Goal: Find specific page/section: Find specific page/section

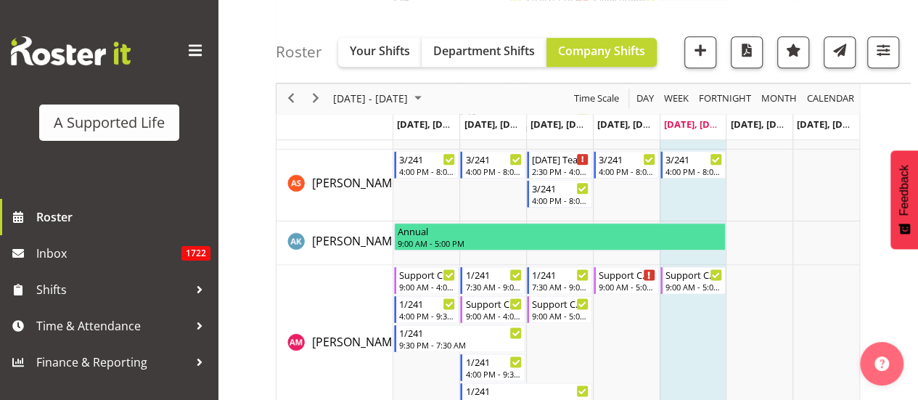
scroll to position [677, 0]
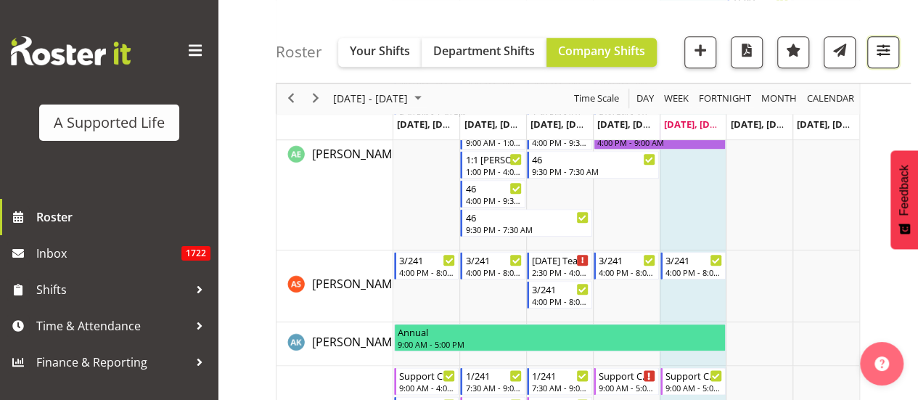
click at [885, 61] on button "button" at bounding box center [883, 52] width 32 height 32
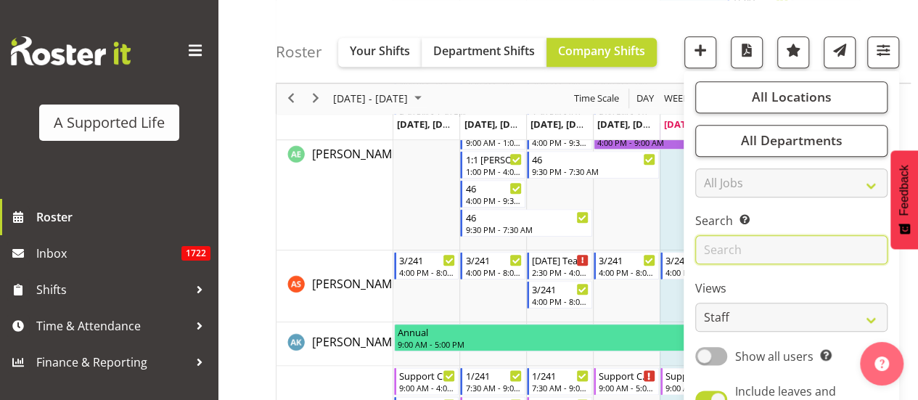
click at [753, 263] on input "text" at bounding box center [791, 250] width 192 height 29
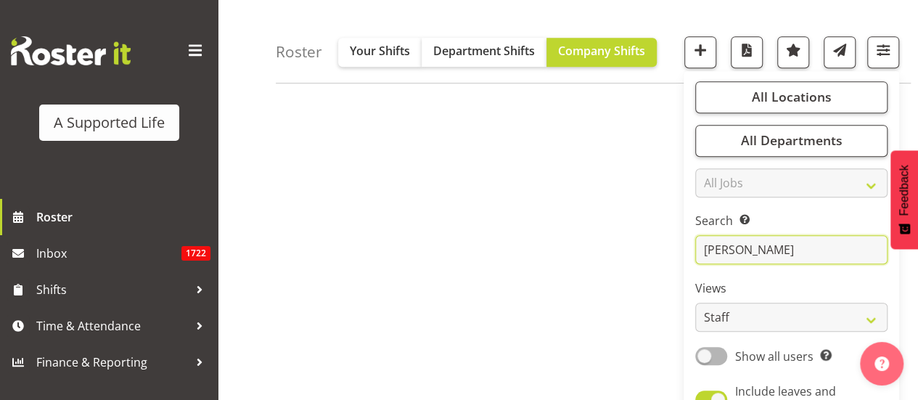
scroll to position [313, 0]
type input "n"
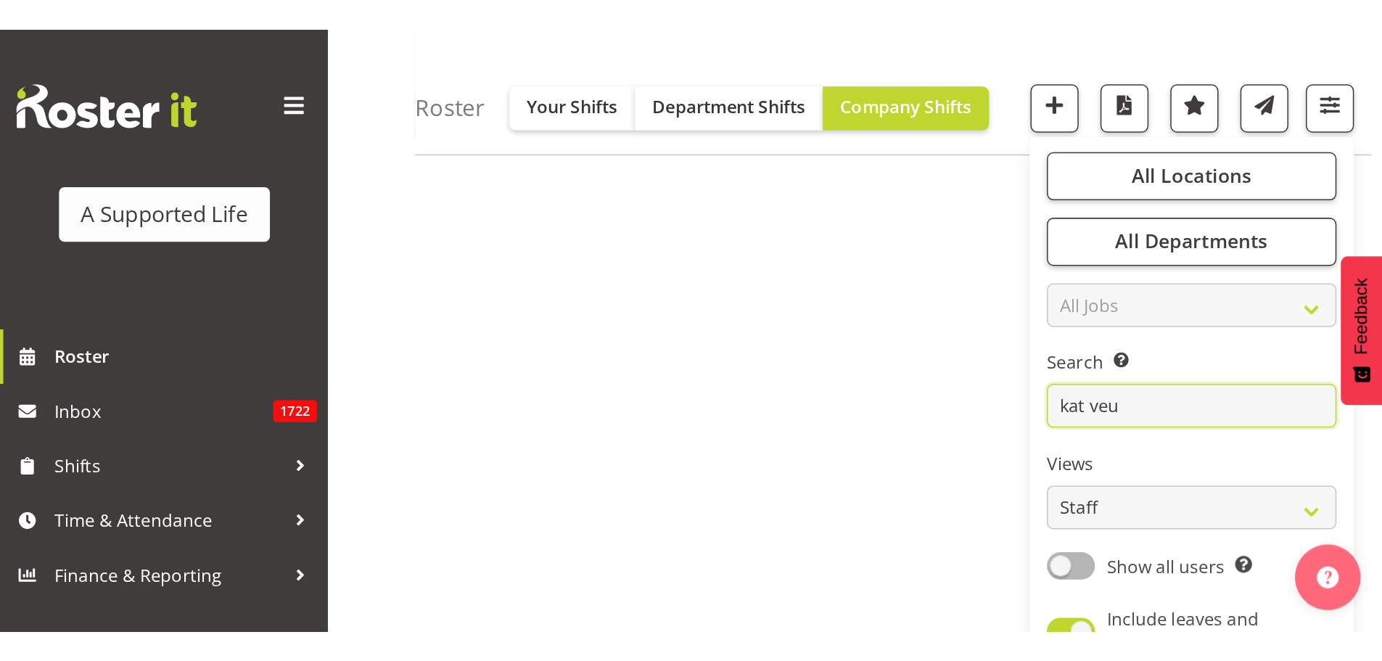
scroll to position [0, 0]
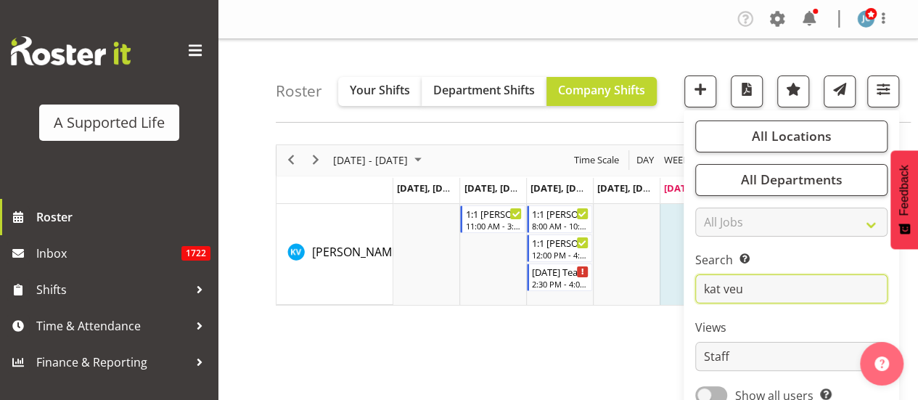
type input "kat veu"
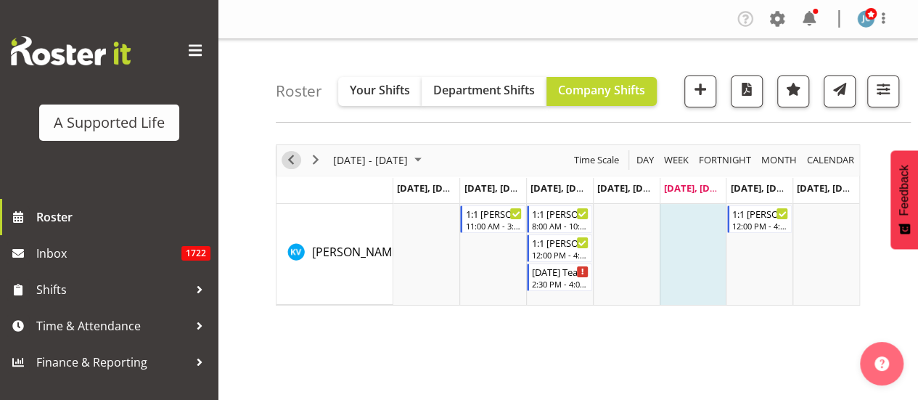
click at [285, 155] on span "Previous" at bounding box center [290, 160] width 17 height 18
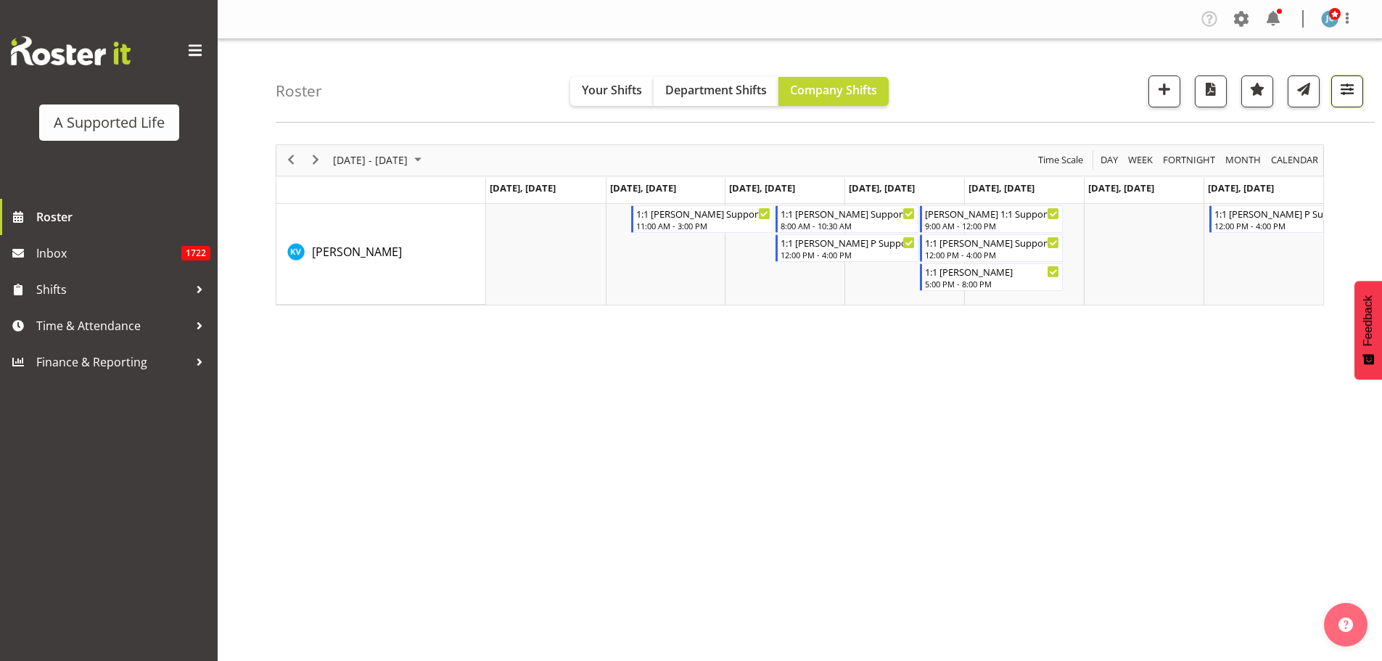
click at [917, 88] on span "button" at bounding box center [1347, 89] width 19 height 19
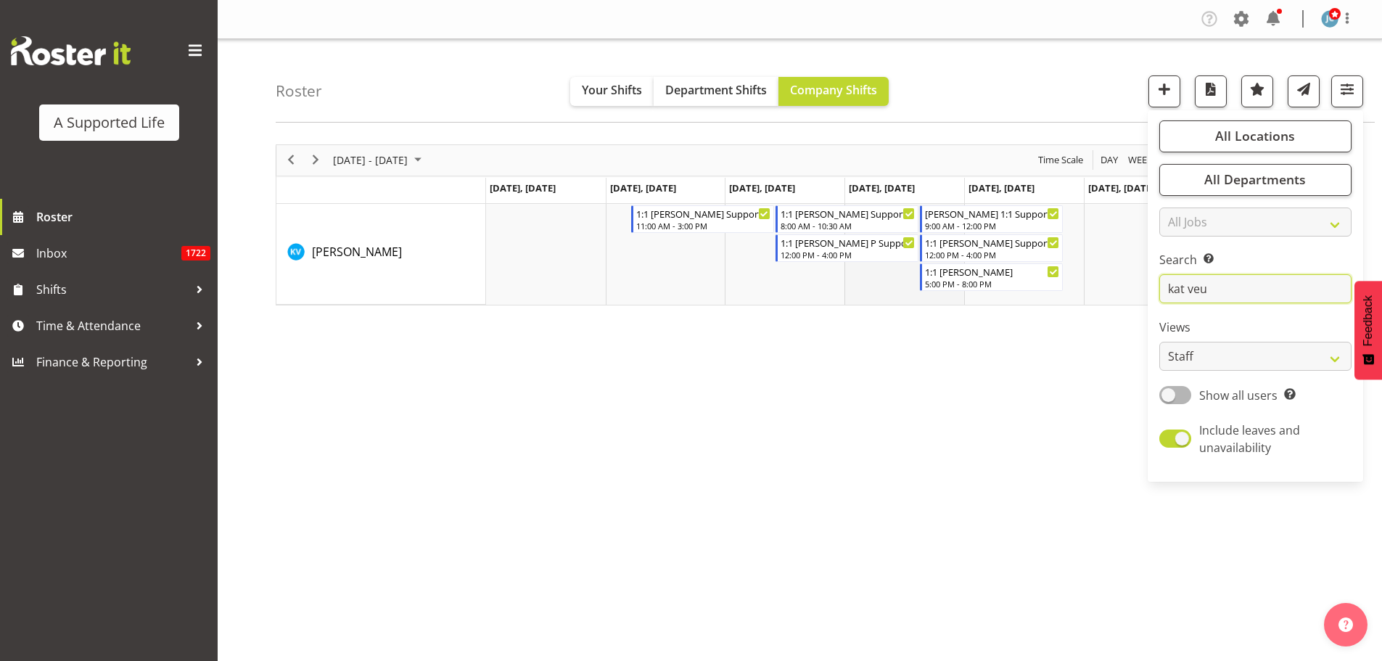
drag, startPoint x: 1228, startPoint y: 285, endPoint x: 945, endPoint y: 294, distance: 283.0
click at [917, 294] on div "Roster Your Shifts Department Shifts Company Shifts All Locations Clear [STREET…" at bounding box center [800, 376] width 1164 height 675
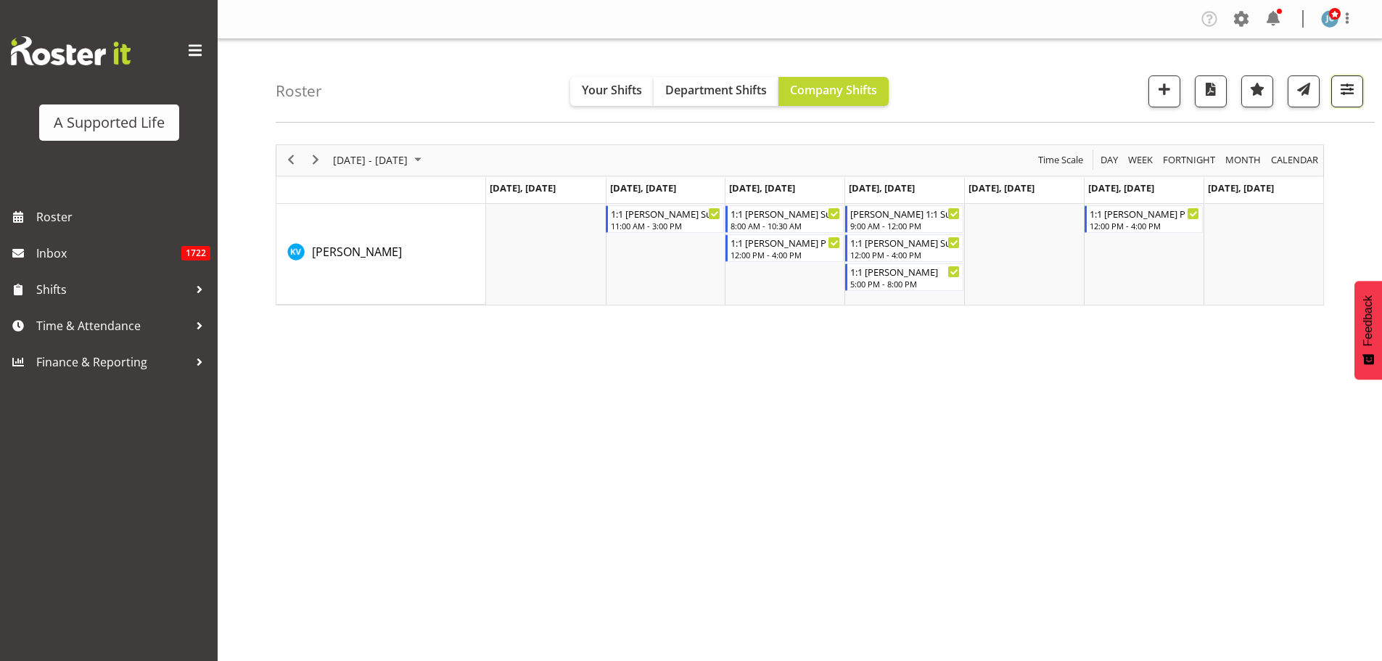
click at [1352, 99] on span "button" at bounding box center [1347, 89] width 19 height 19
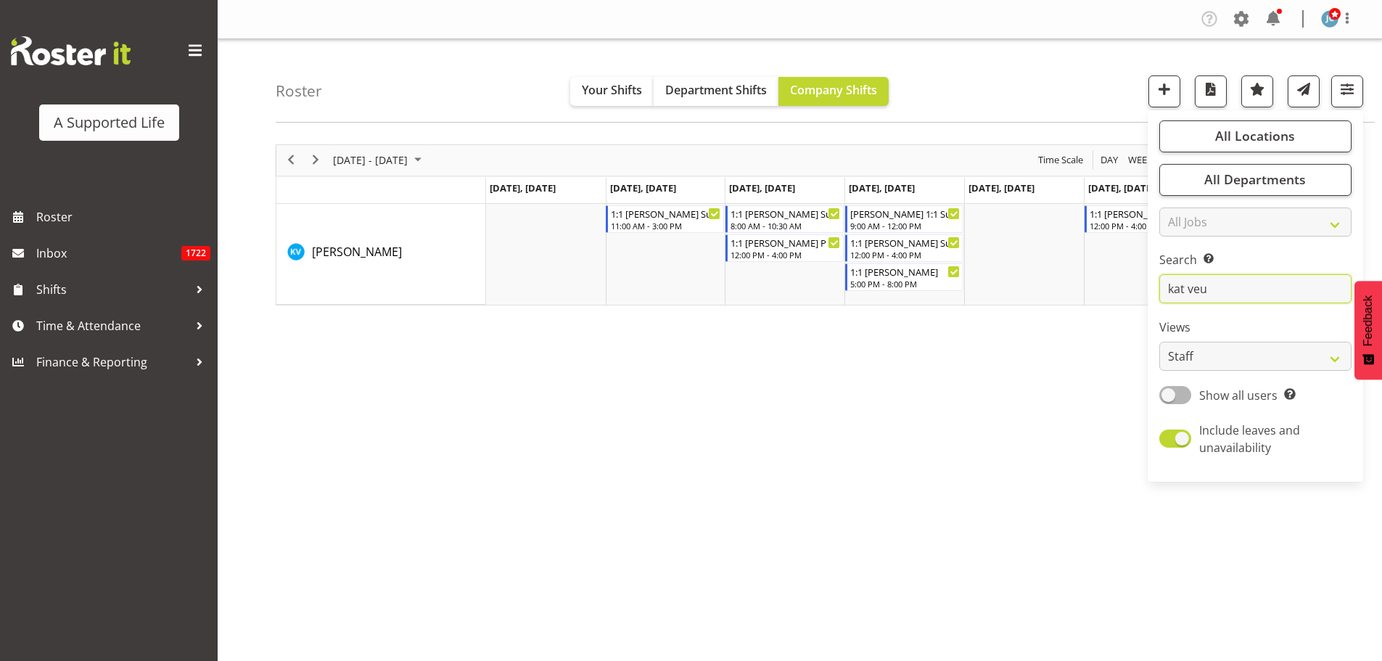
click at [1219, 274] on input "kat veu" at bounding box center [1255, 288] width 192 height 29
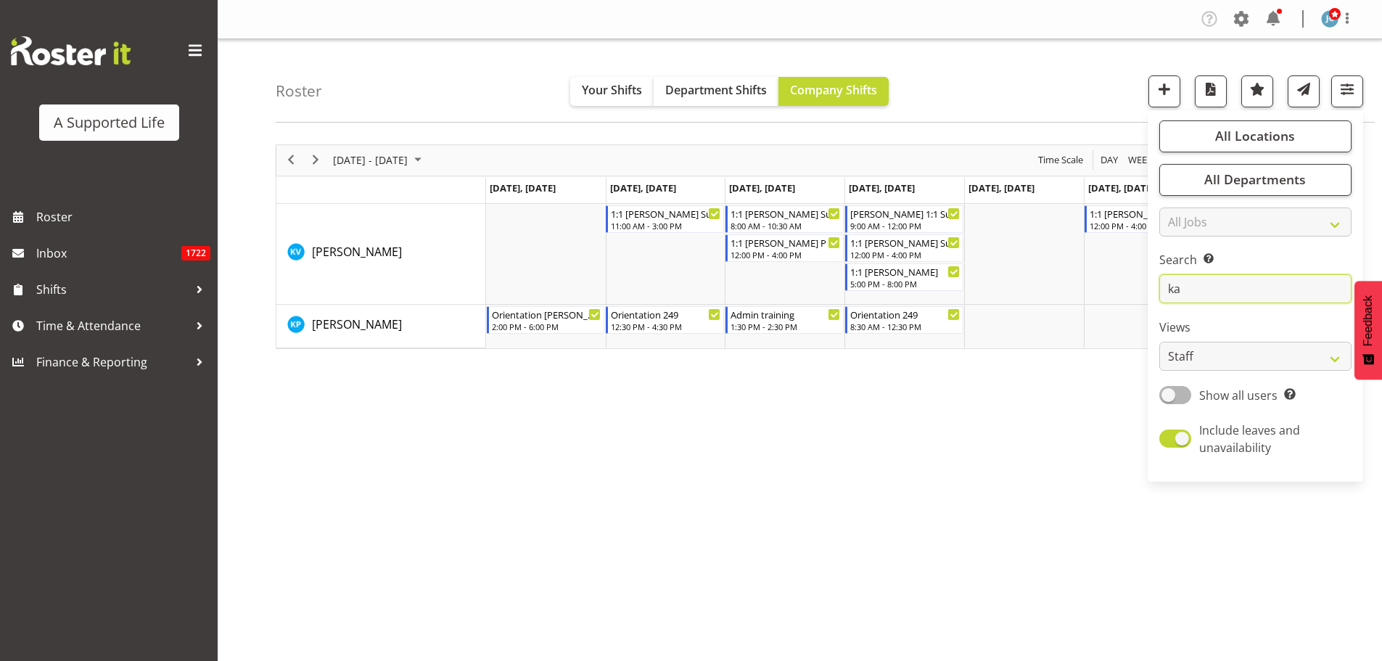
type input "k"
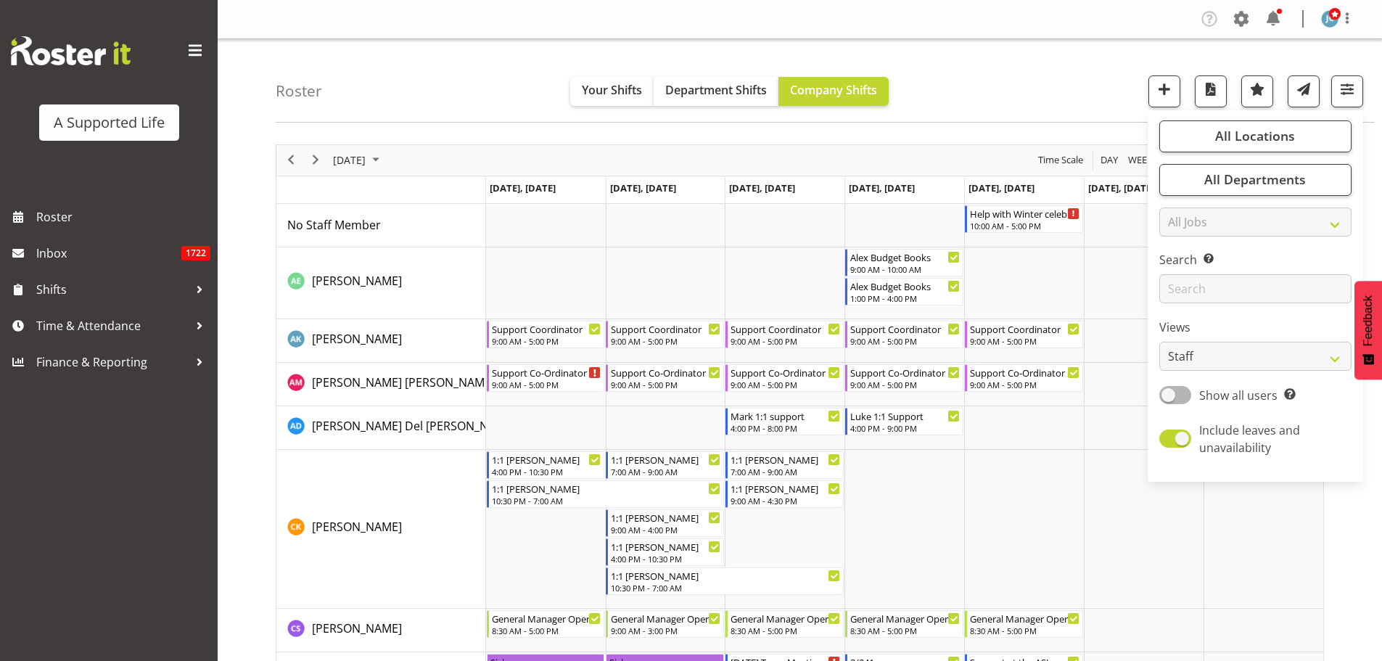
click at [957, 87] on div "Roster Your Shifts Department Shifts Company Shifts All Locations Clear [STREET…" at bounding box center [825, 80] width 1099 height 83
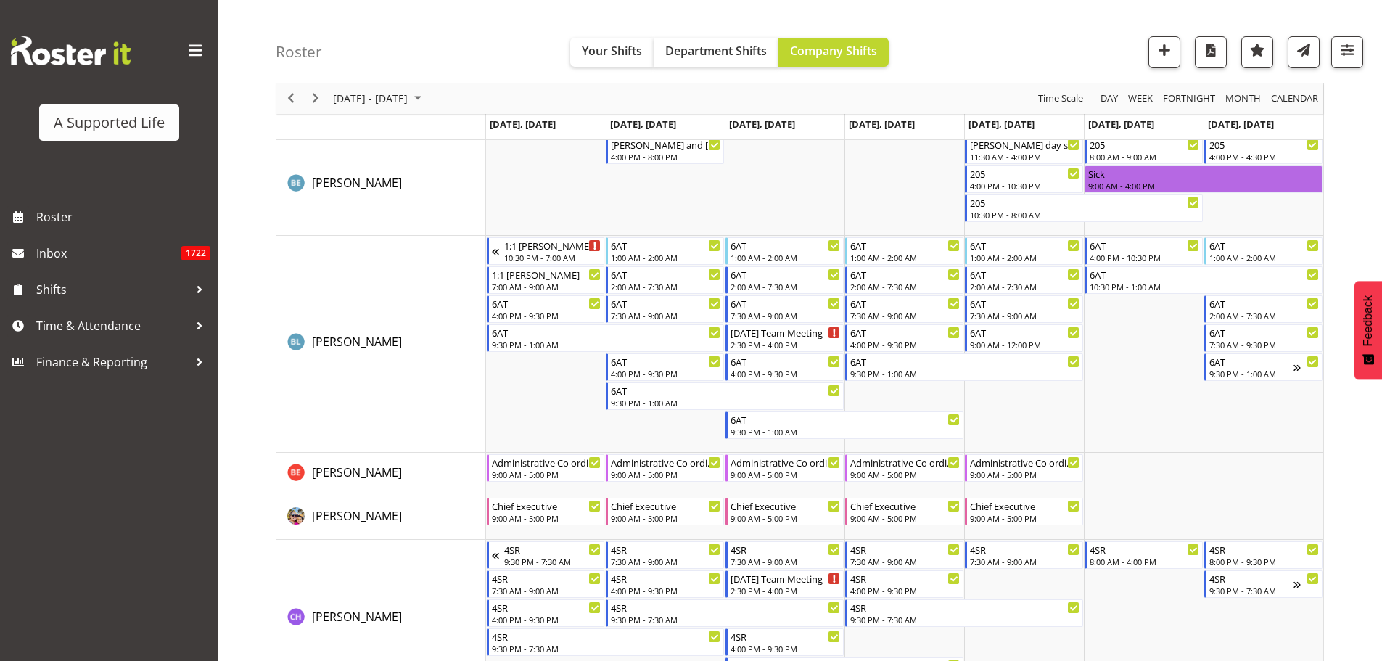
scroll to position [1451, 0]
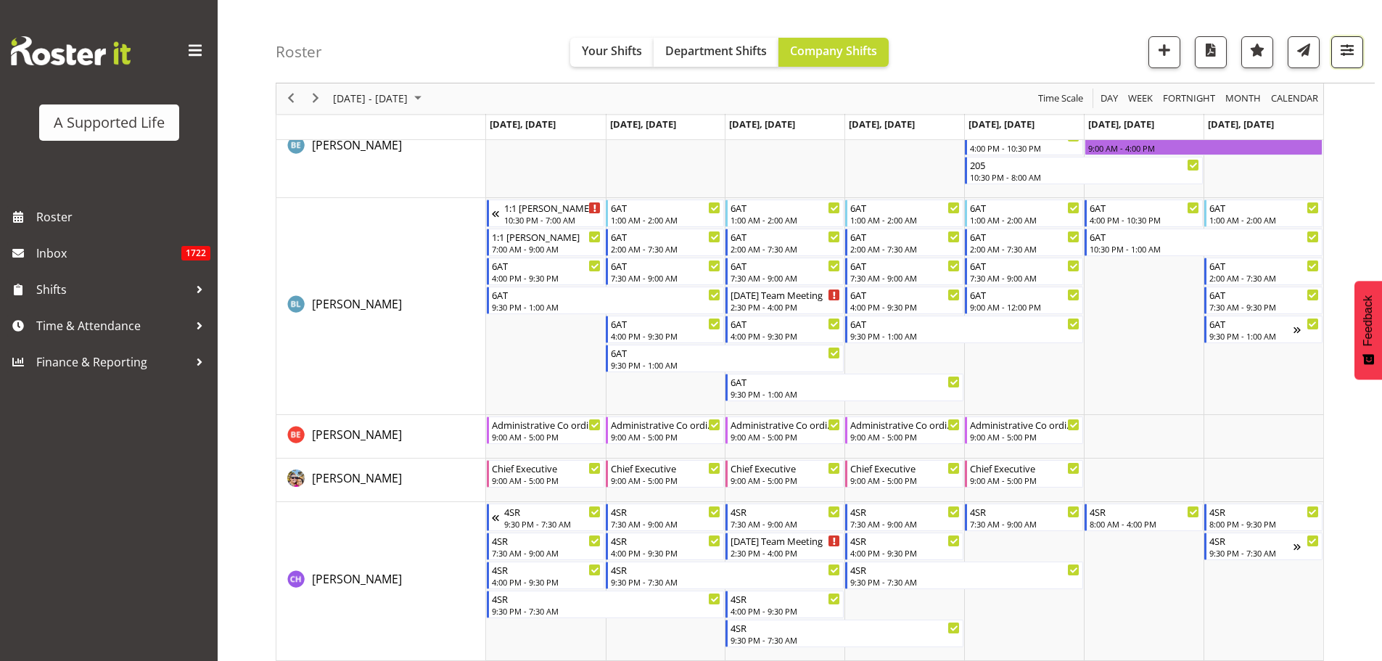
click at [1339, 48] on span "button" at bounding box center [1347, 50] width 19 height 19
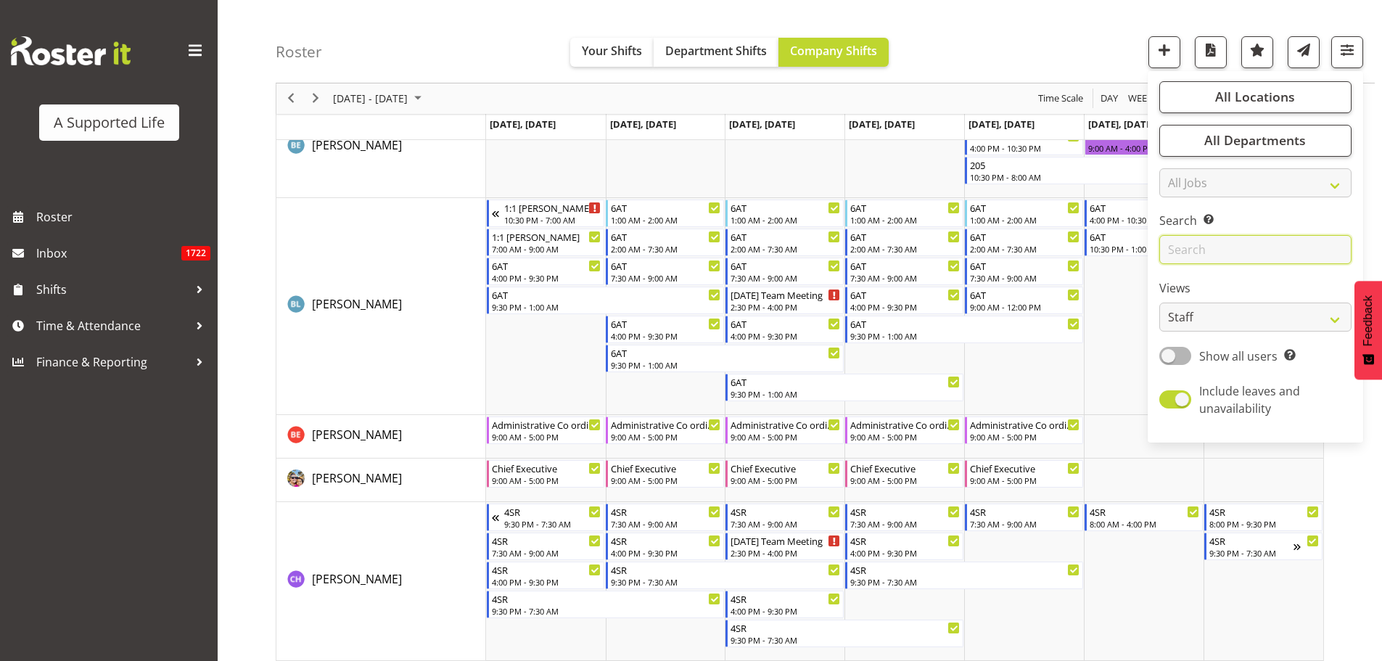
click at [1238, 239] on input "text" at bounding box center [1255, 250] width 192 height 29
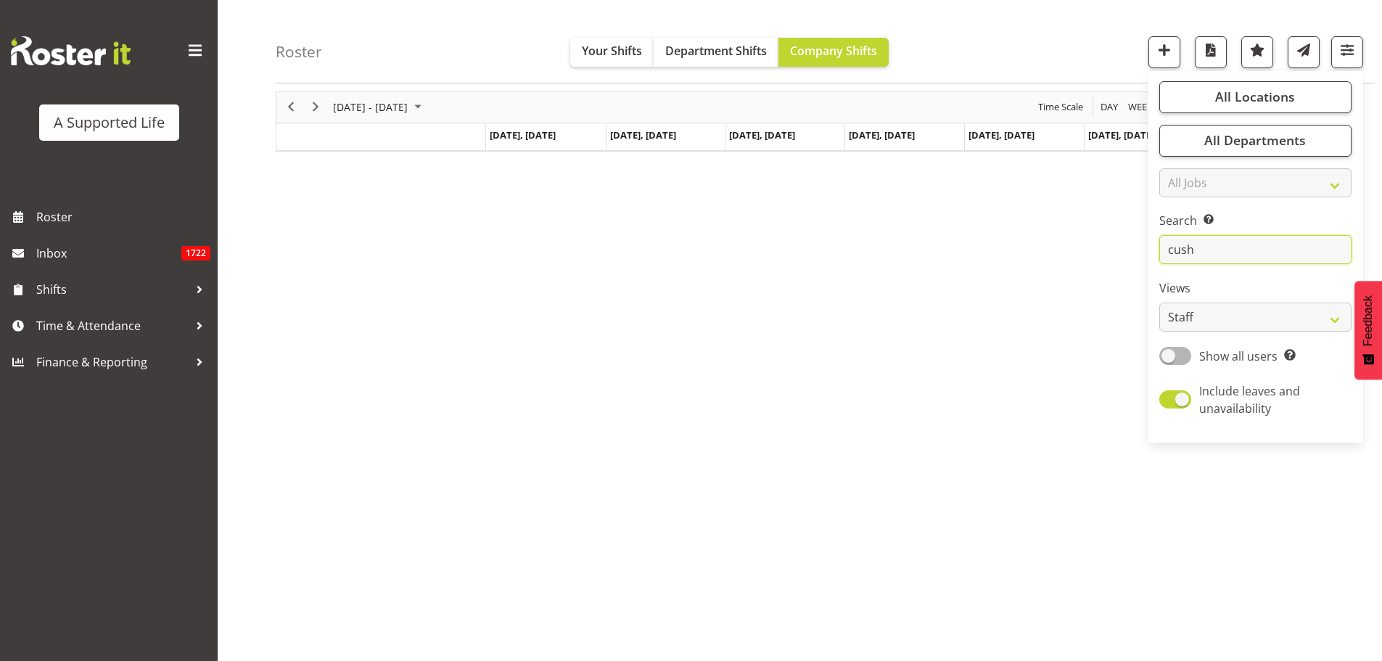
scroll to position [0, 0]
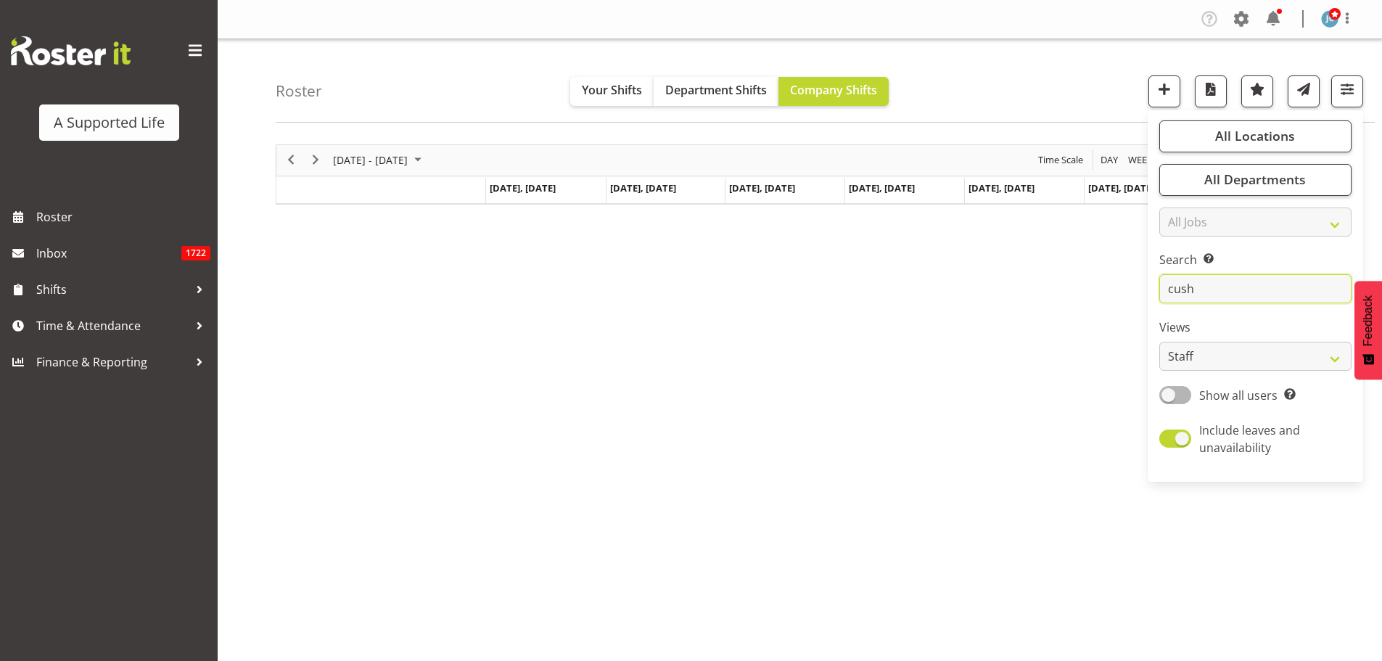
drag, startPoint x: 1210, startPoint y: 286, endPoint x: 1114, endPoint y: 282, distance: 95.8
click at [1117, 282] on div "Roster Your Shifts Department Shifts Company Shifts All Locations Clear [STREET…" at bounding box center [800, 376] width 1164 height 675
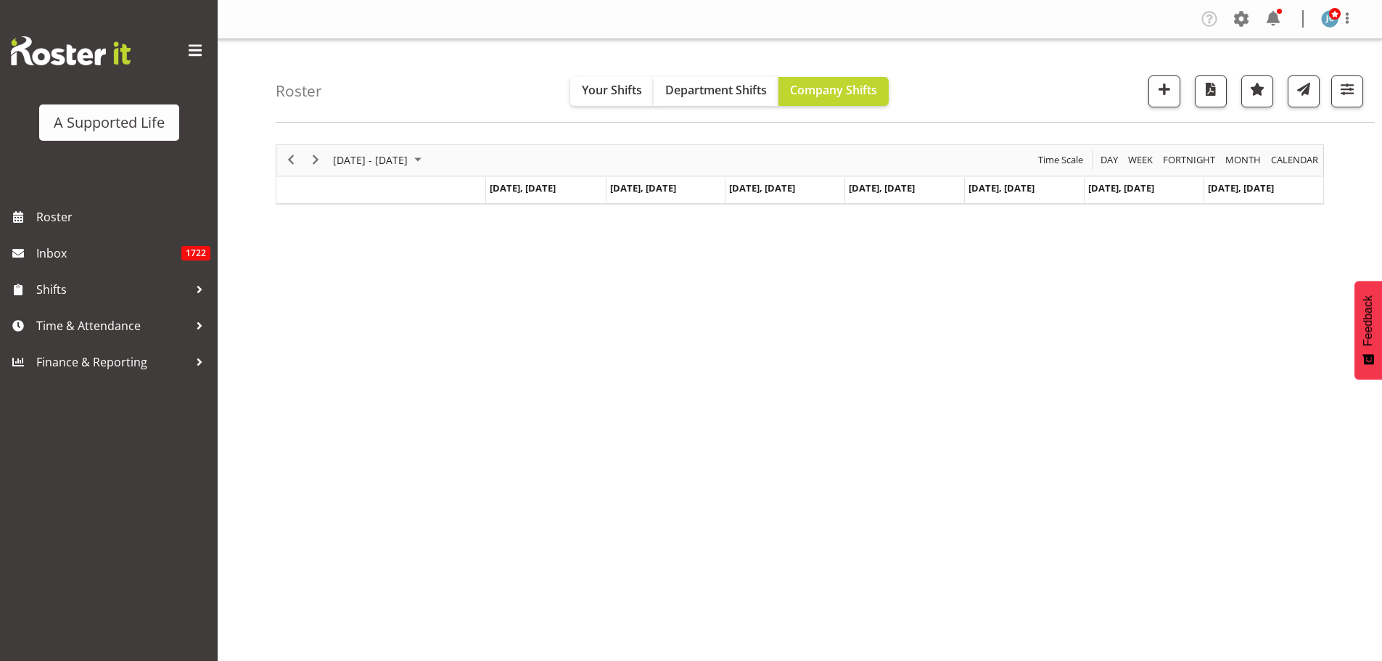
click at [1364, 89] on div "Roster Your Shifts Department Shifts Company Shifts All Locations Clear [STREET…" at bounding box center [825, 80] width 1099 height 83
click at [1357, 94] on button "button" at bounding box center [1347, 91] width 32 height 32
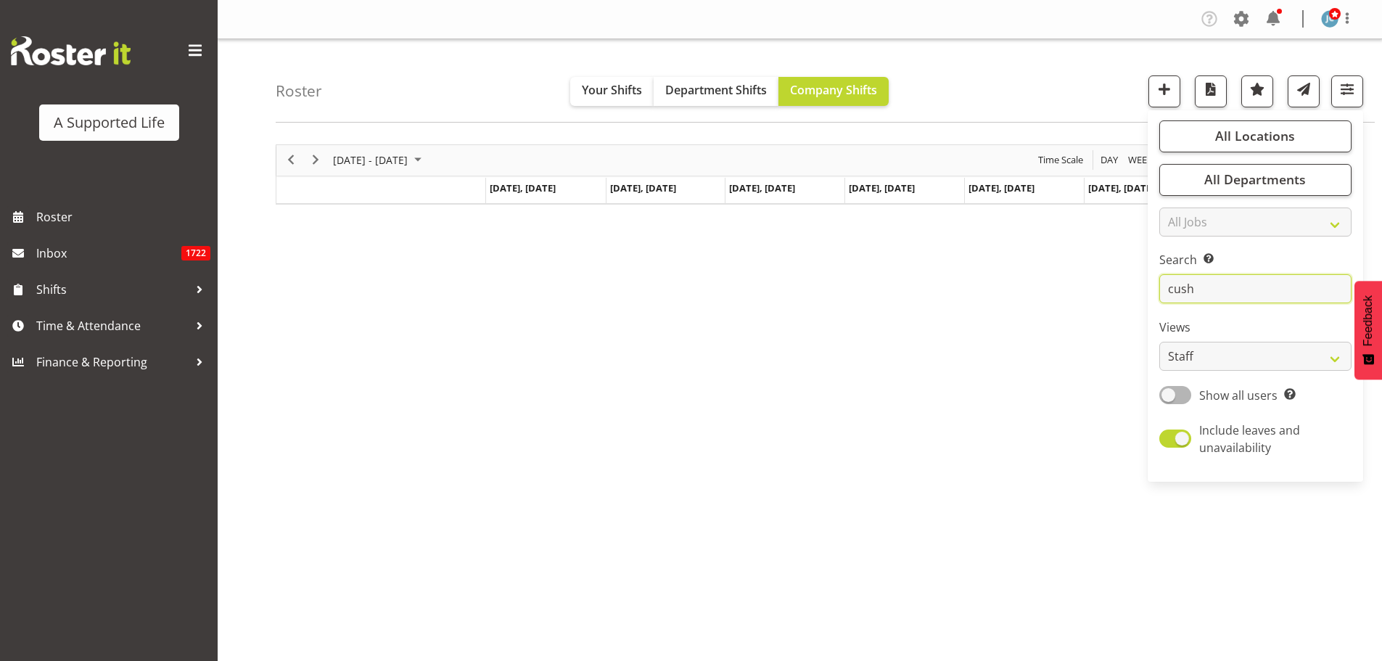
drag, startPoint x: 1216, startPoint y: 292, endPoint x: 1008, endPoint y: 316, distance: 210.2
click at [1021, 312] on div "Roster Your Shifts Department Shifts Company Shifts All Locations Clear [STREET…" at bounding box center [800, 376] width 1164 height 675
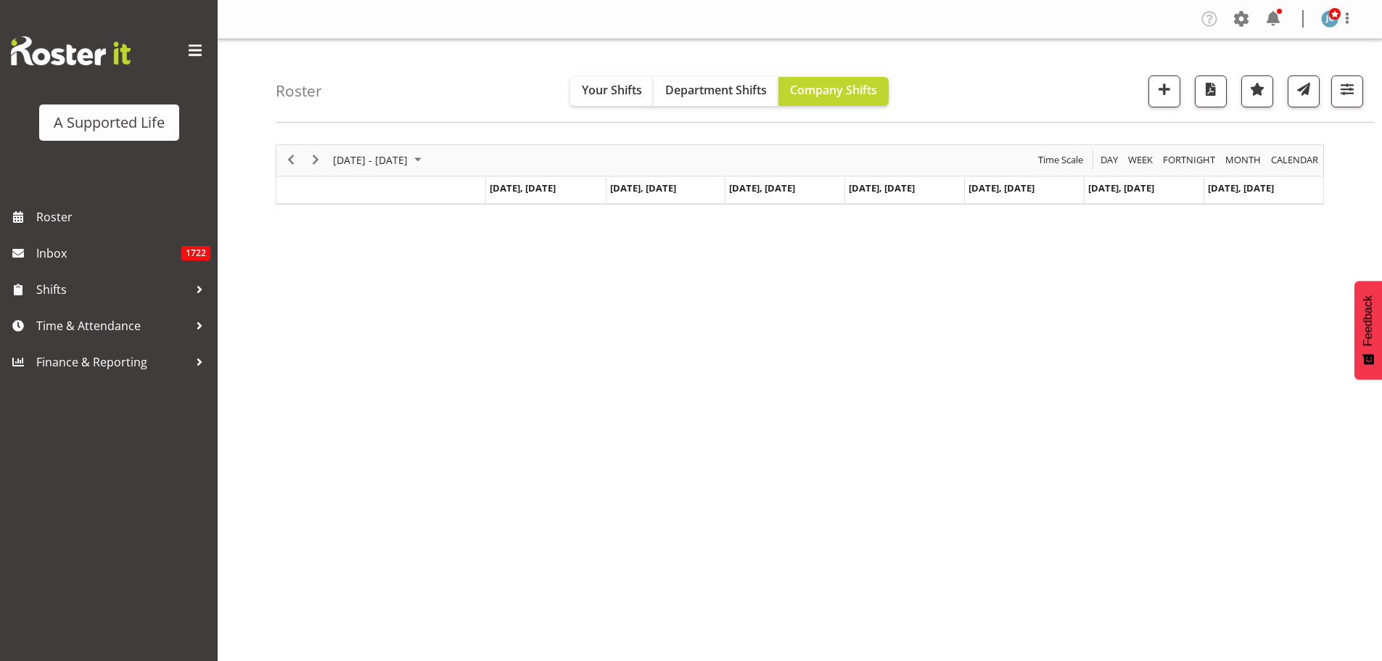
click at [1330, 83] on div at bounding box center [1341, 91] width 44 height 32
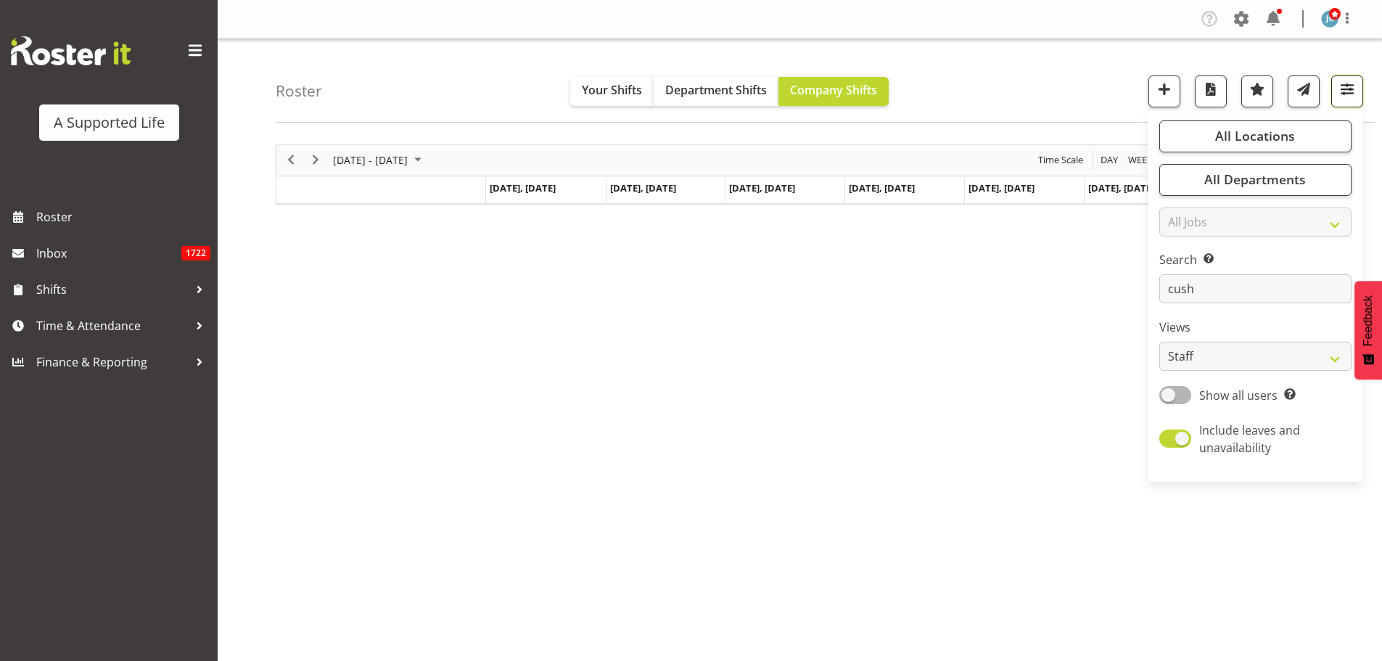
click at [1332, 89] on button "button" at bounding box center [1347, 91] width 32 height 32
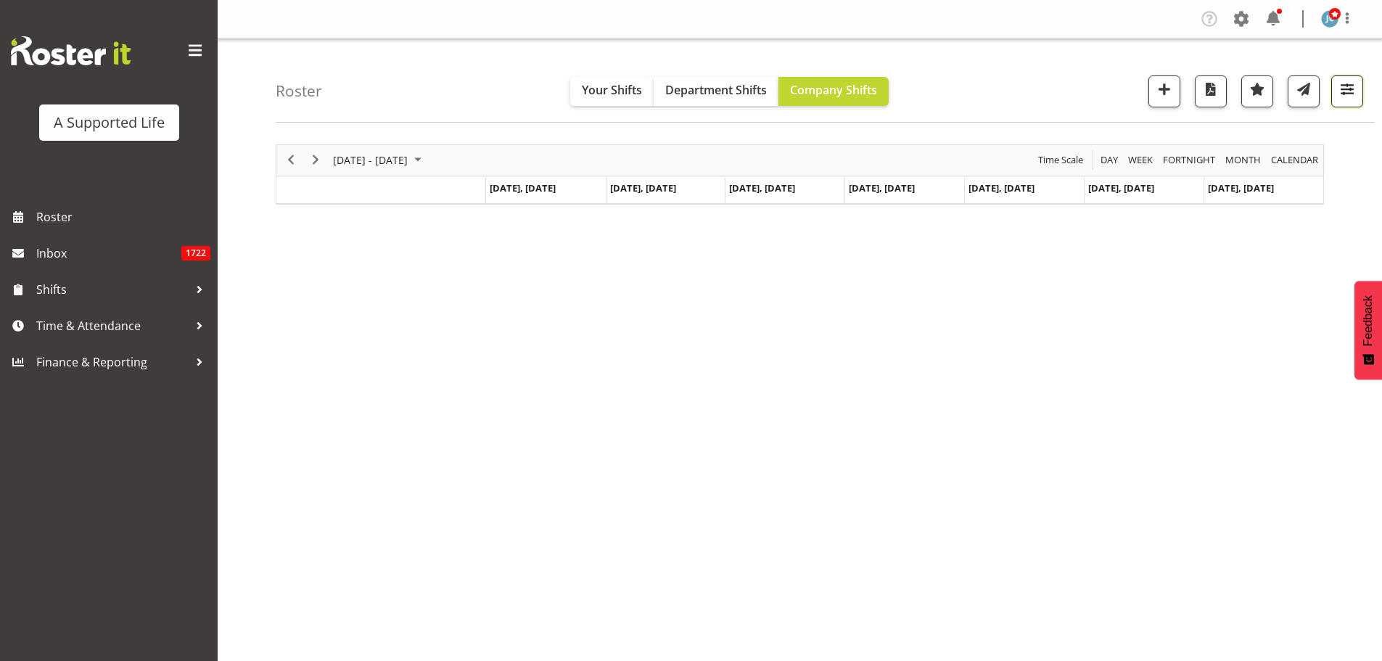
click at [1351, 91] on span "button" at bounding box center [1347, 89] width 19 height 19
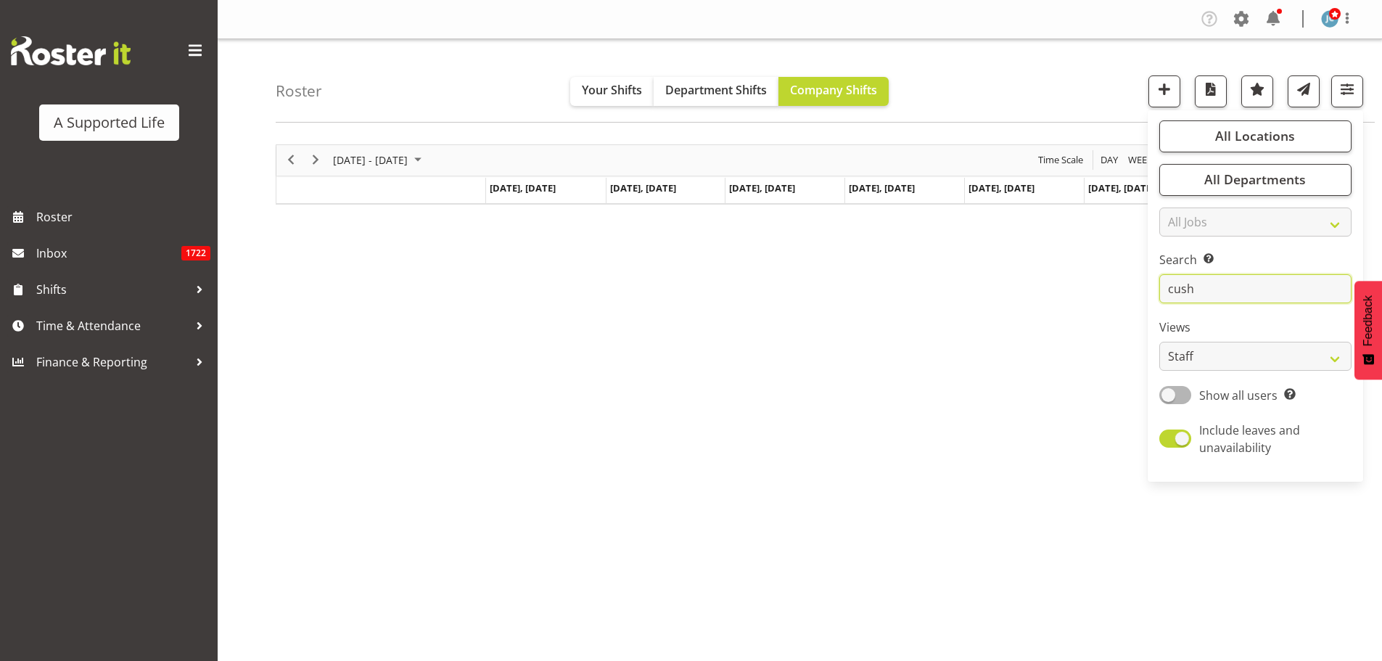
click at [1191, 289] on input "cush" at bounding box center [1255, 288] width 192 height 29
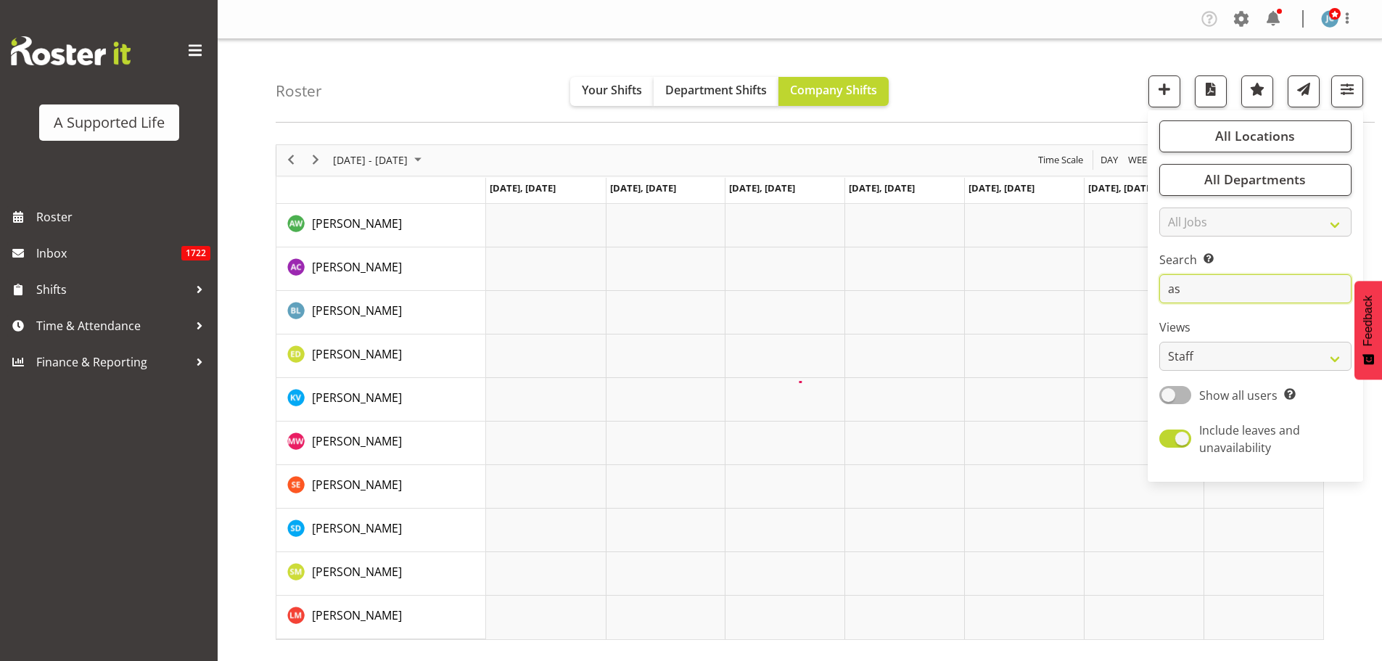
type input "a"
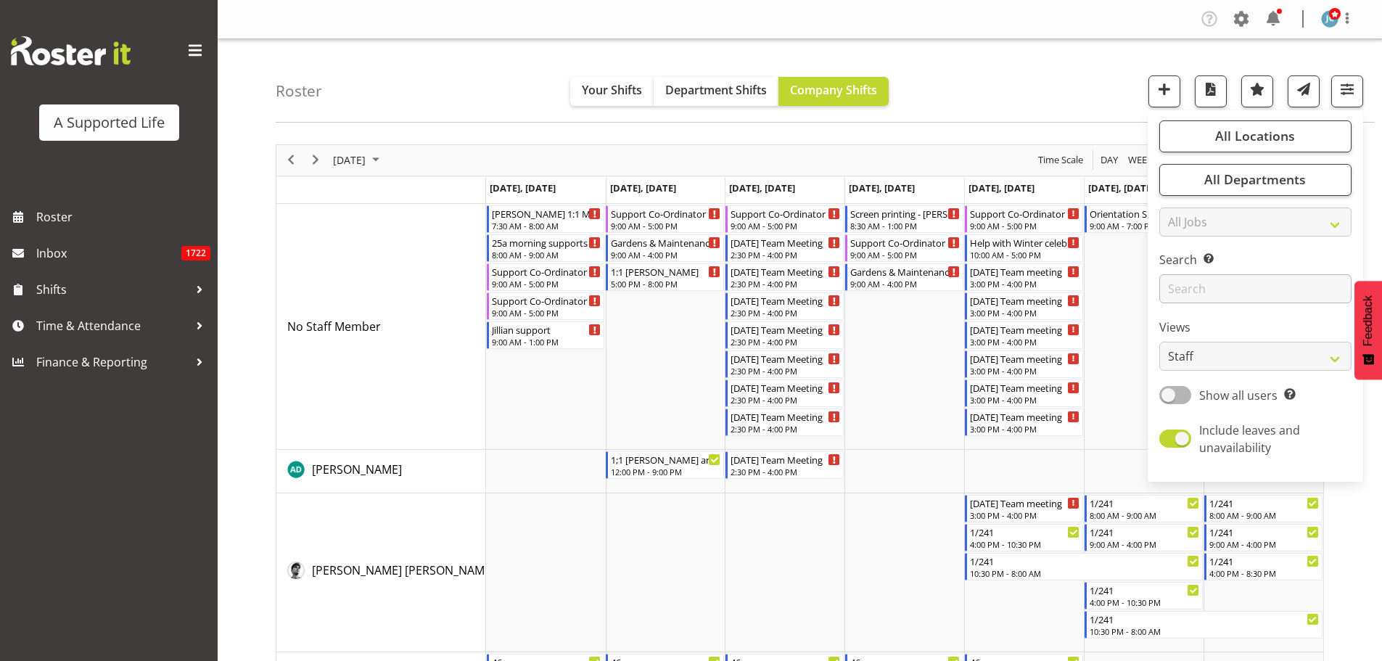
drag, startPoint x: 1191, startPoint y: 289, endPoint x: 1181, endPoint y: 289, distance: 10.2
click at [1181, 289] on input "text" at bounding box center [1255, 288] width 192 height 29
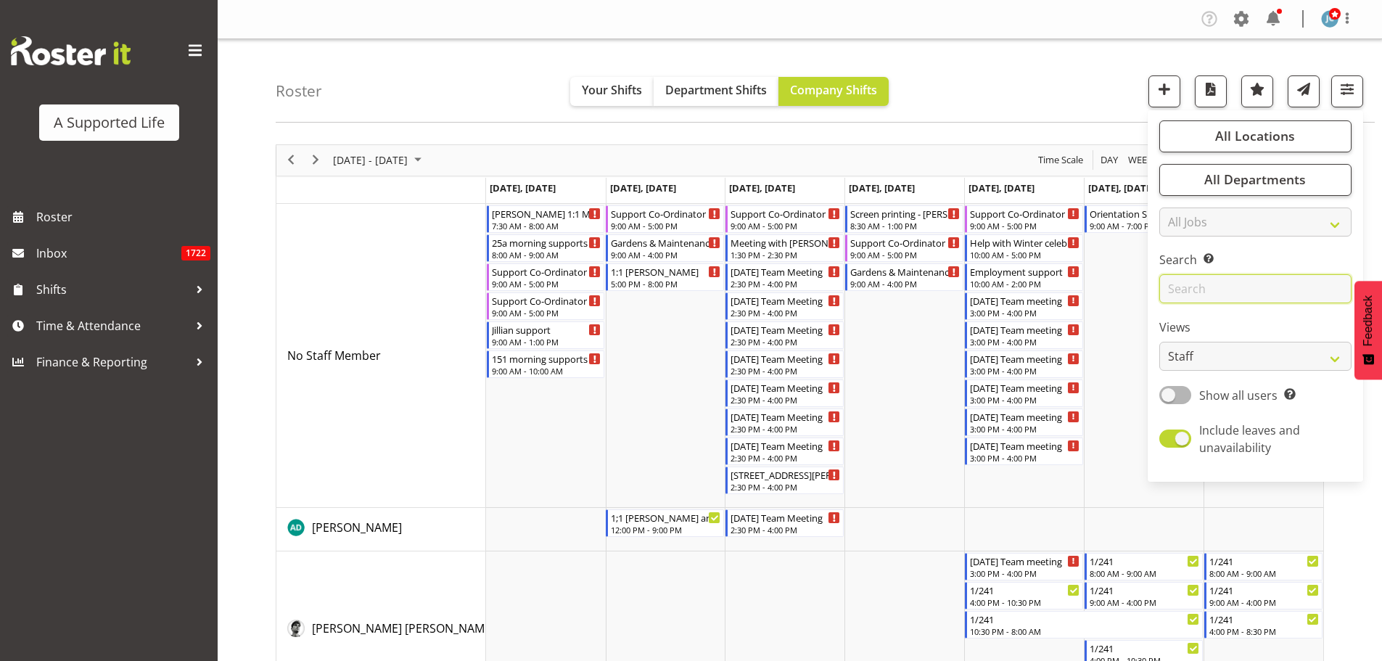
click at [1192, 291] on input "text" at bounding box center [1255, 288] width 192 height 29
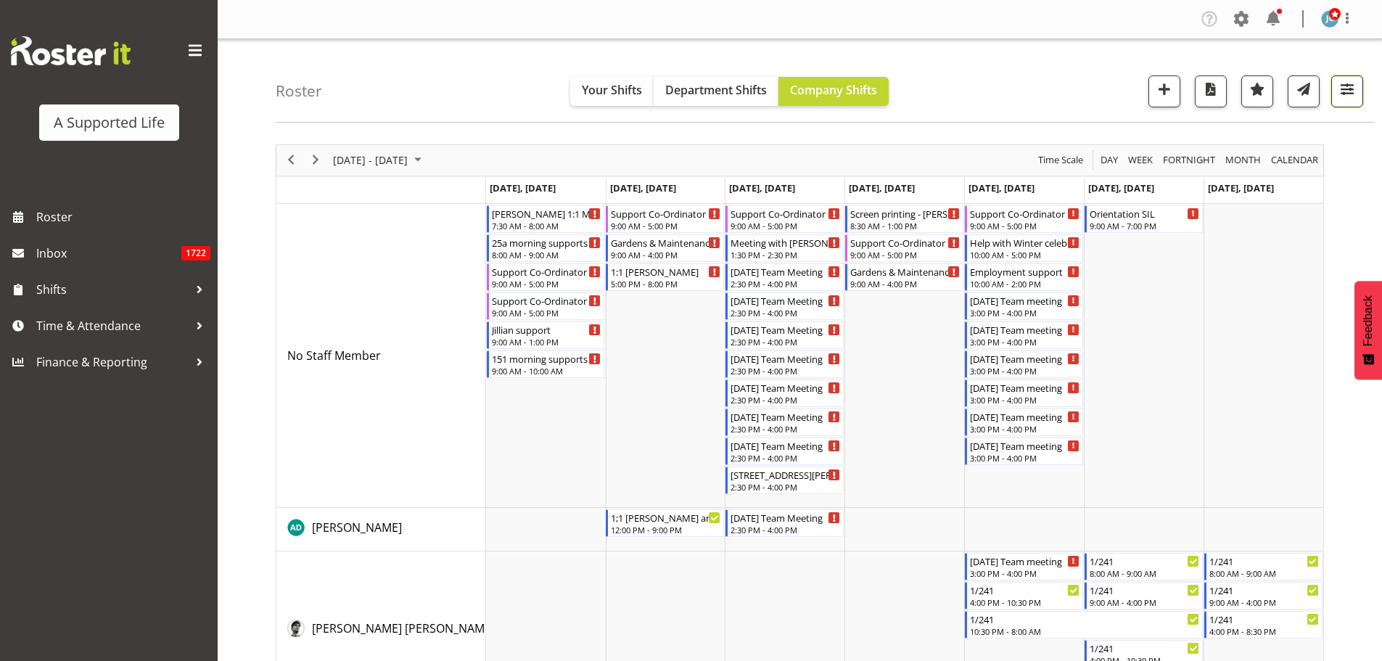
click at [1358, 91] on button "button" at bounding box center [1347, 91] width 32 height 32
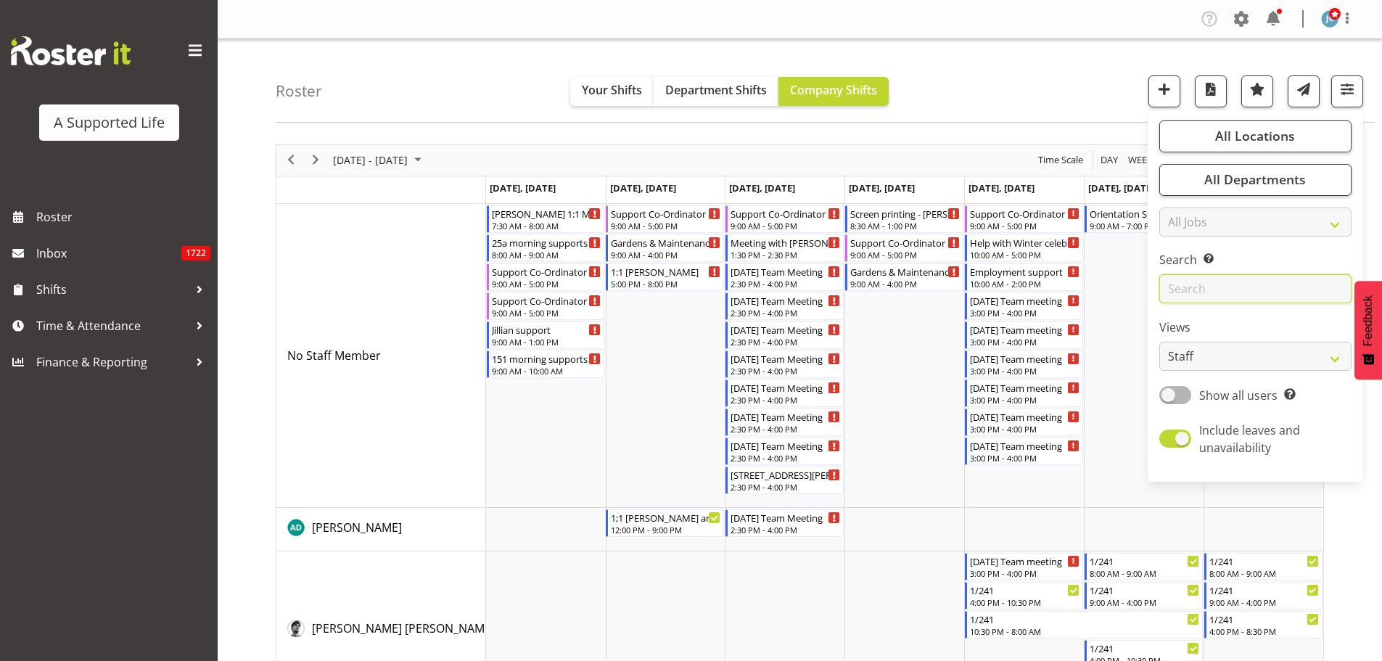
click at [1235, 281] on input "text" at bounding box center [1255, 288] width 192 height 29
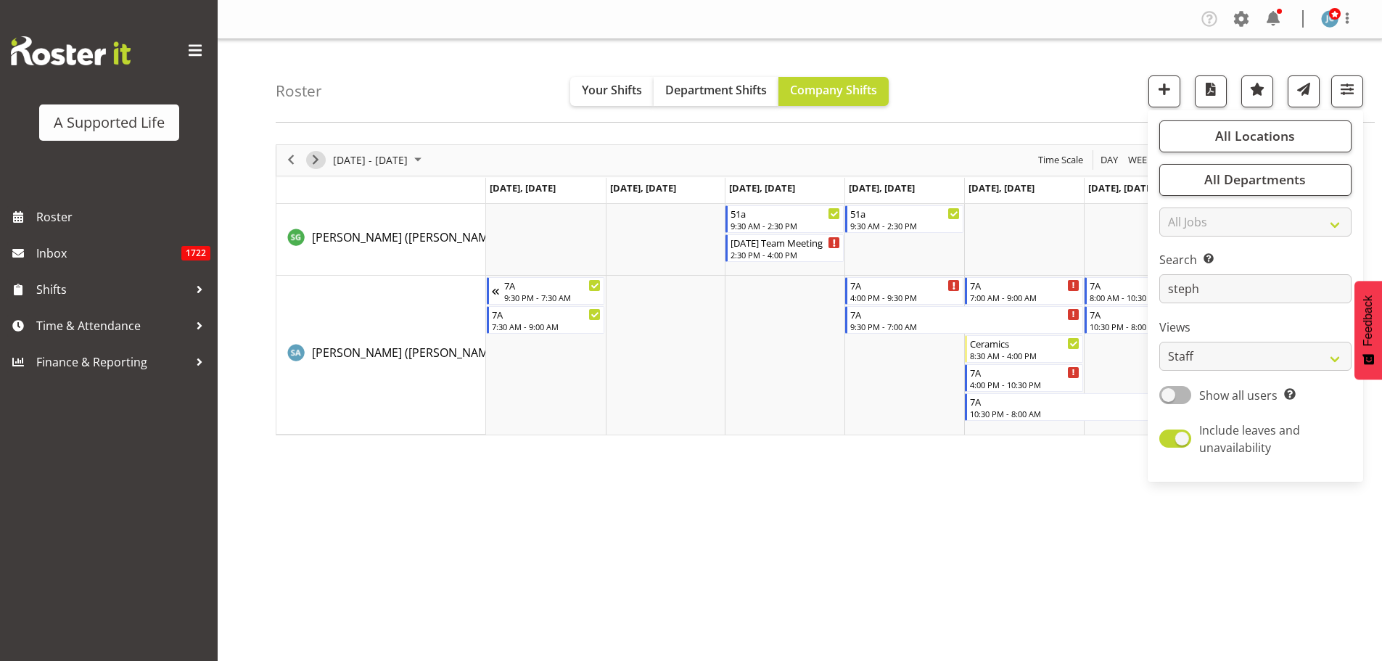
click at [314, 160] on span "Next" at bounding box center [315, 160] width 17 height 18
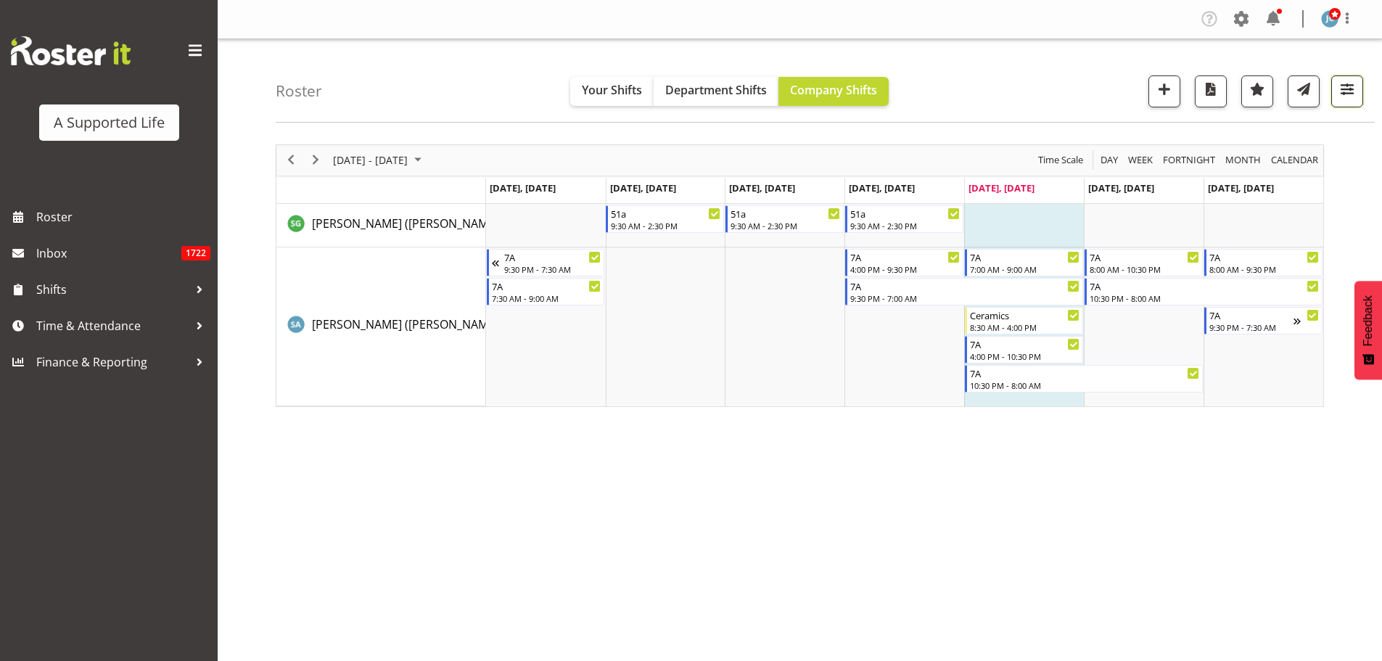
click at [1340, 99] on button "button" at bounding box center [1347, 91] width 32 height 32
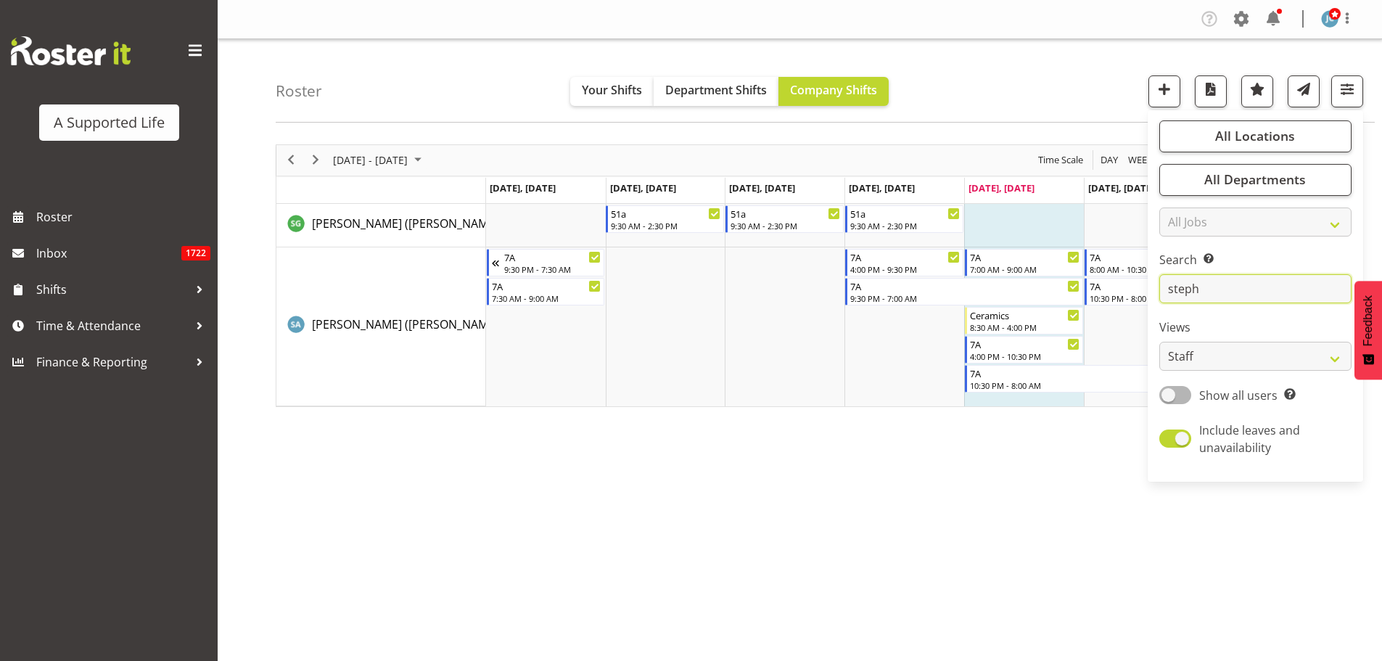
click at [1221, 286] on input "steph" at bounding box center [1255, 288] width 192 height 29
type input "c"
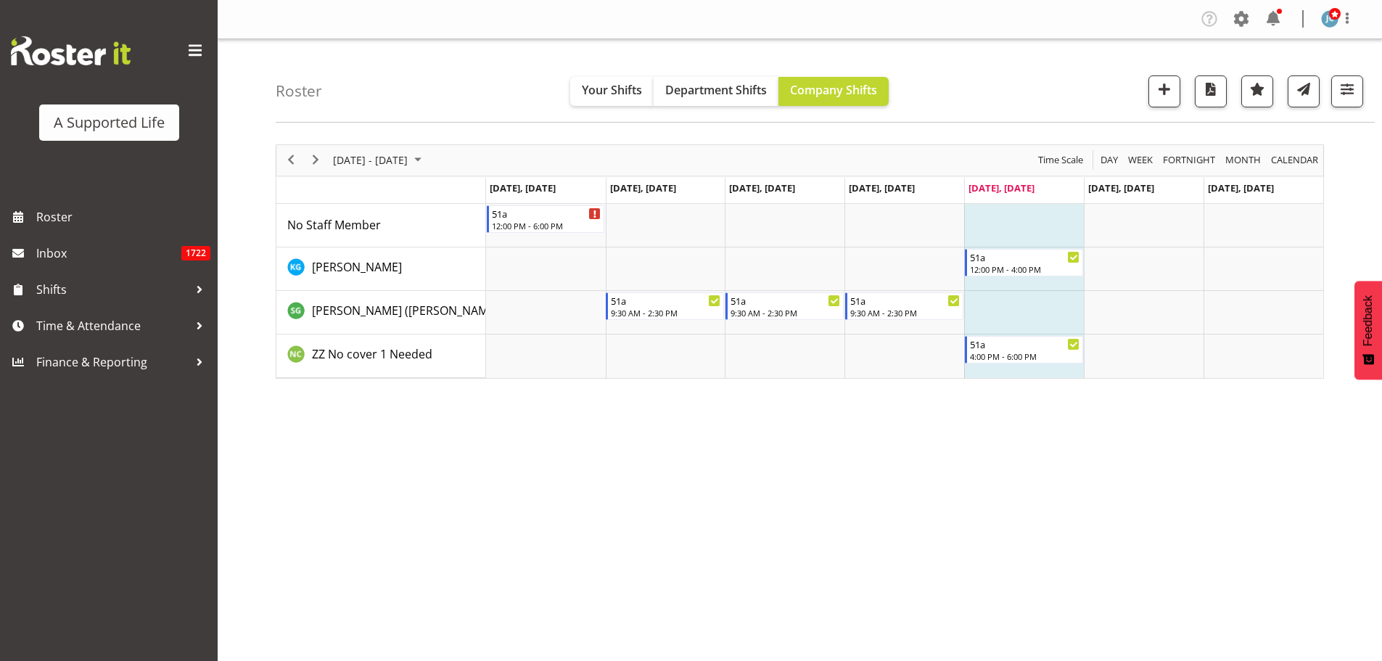
click at [877, 438] on div "[DATE] - [DATE] [DATE] Day Week Fortnight Month calendar Month Agenda Time Scal…" at bounding box center [829, 423] width 1106 height 580
click at [297, 161] on span "Previous" at bounding box center [290, 160] width 17 height 18
